Goal: Navigation & Orientation: Find specific page/section

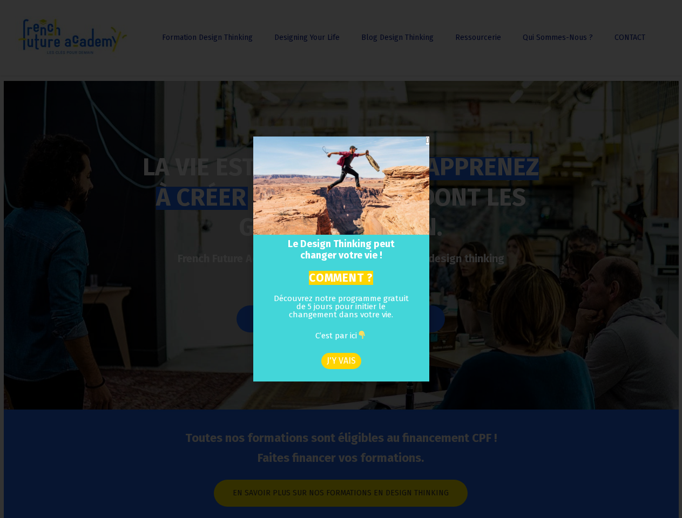
click at [341, 259] on h2 "Le Design Thinking peut changer votre vie !" at bounding box center [341, 250] width 158 height 23
click at [426, 140] on icon "Close" at bounding box center [427, 141] width 3 height 8
